Goal: Check status: Check status

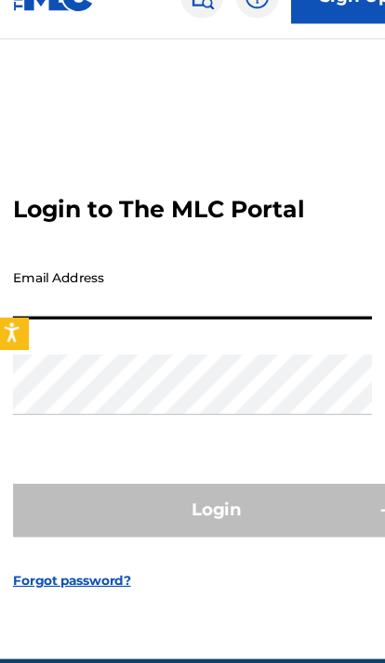
scroll to position [40, 4]
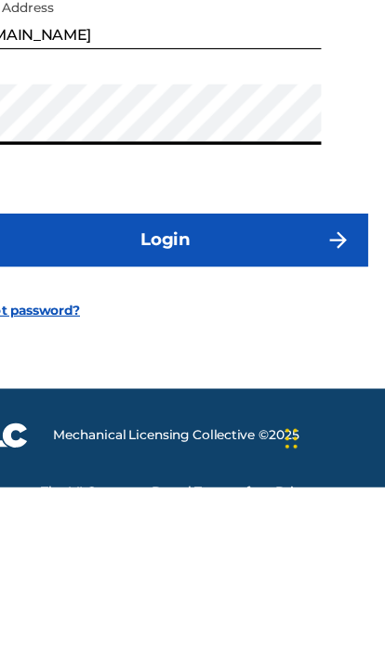
click at [269, 424] on button "Login" at bounding box center [192, 447] width 355 height 46
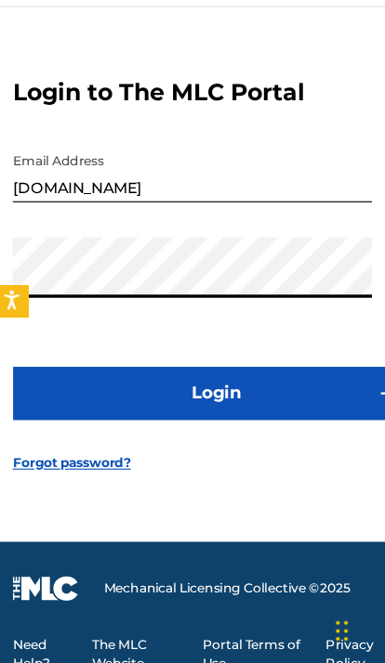
click at [137, 192] on input "[DOMAIN_NAME]" at bounding box center [172, 218] width 314 height 53
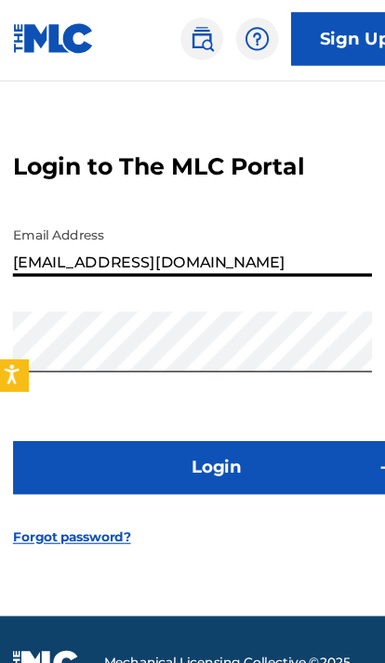
type input "[EMAIL_ADDRESS][DOMAIN_NAME]"
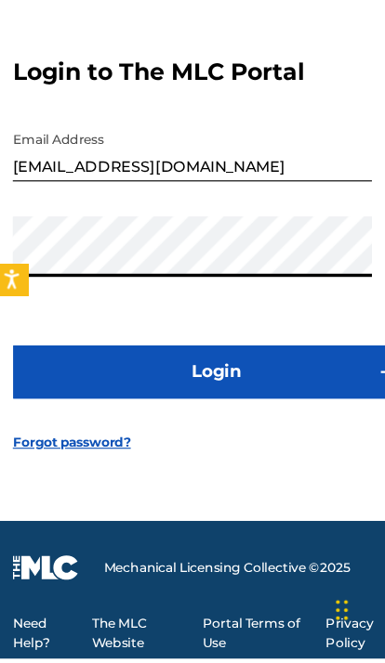
click at [267, 389] on button "Login" at bounding box center [192, 412] width 355 height 46
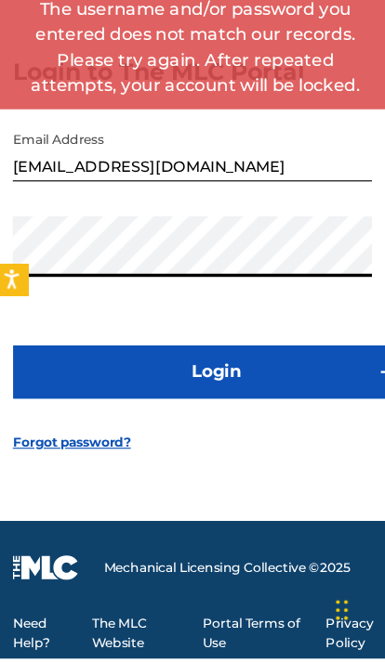
click at [285, 389] on button "Login" at bounding box center [192, 412] width 355 height 46
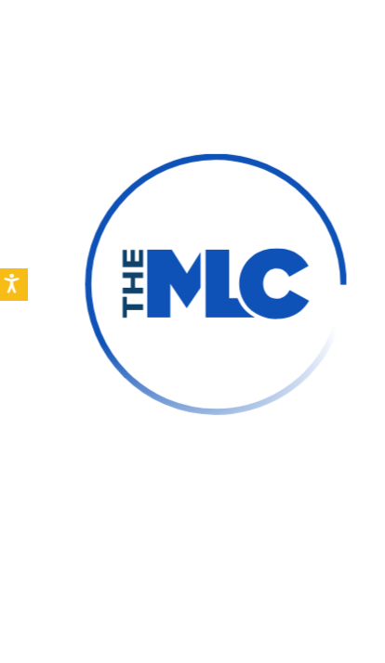
scroll to position [151, 0]
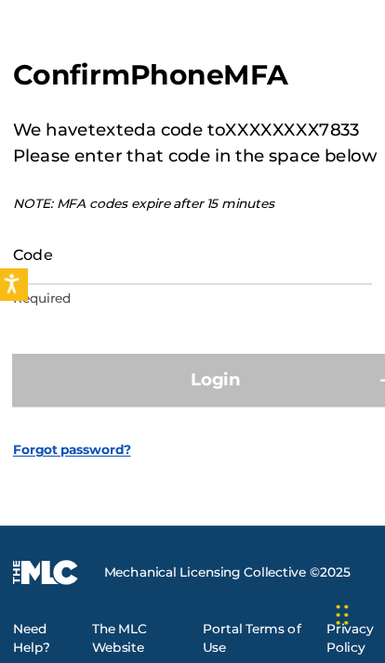
click at [247, 279] on input "Code" at bounding box center [172, 305] width 314 height 53
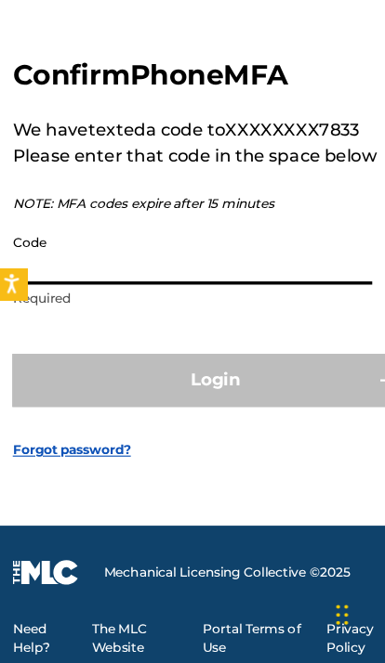
scroll to position [150, 0]
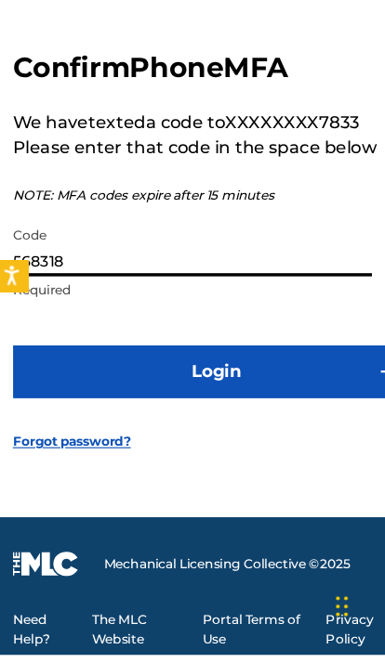
type input "568318"
click at [260, 392] on button "Login" at bounding box center [192, 415] width 355 height 46
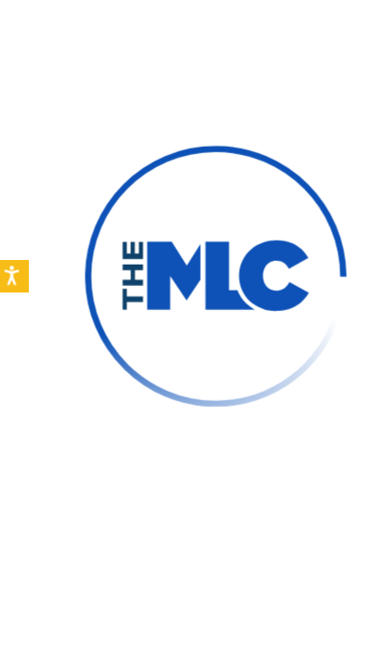
scroll to position [151, 0]
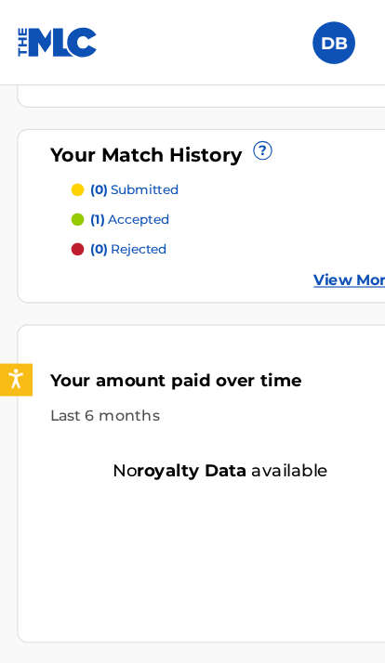
scroll to position [625, 0]
click at [296, 243] on link "View More" at bounding box center [310, 246] width 72 height 20
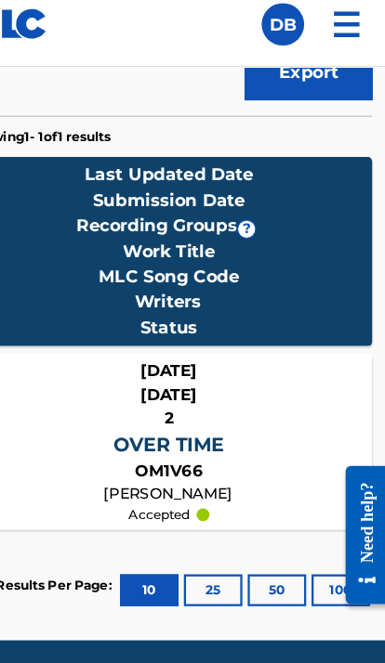
scroll to position [594, 0]
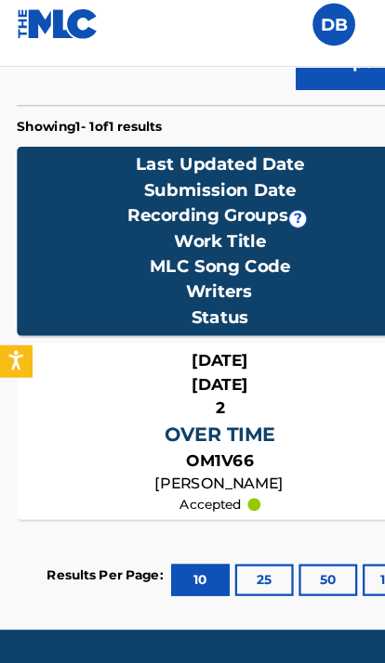
click at [217, 429] on div "[PERSON_NAME]" at bounding box center [193, 439] width 114 height 20
